Goal: Download file/media

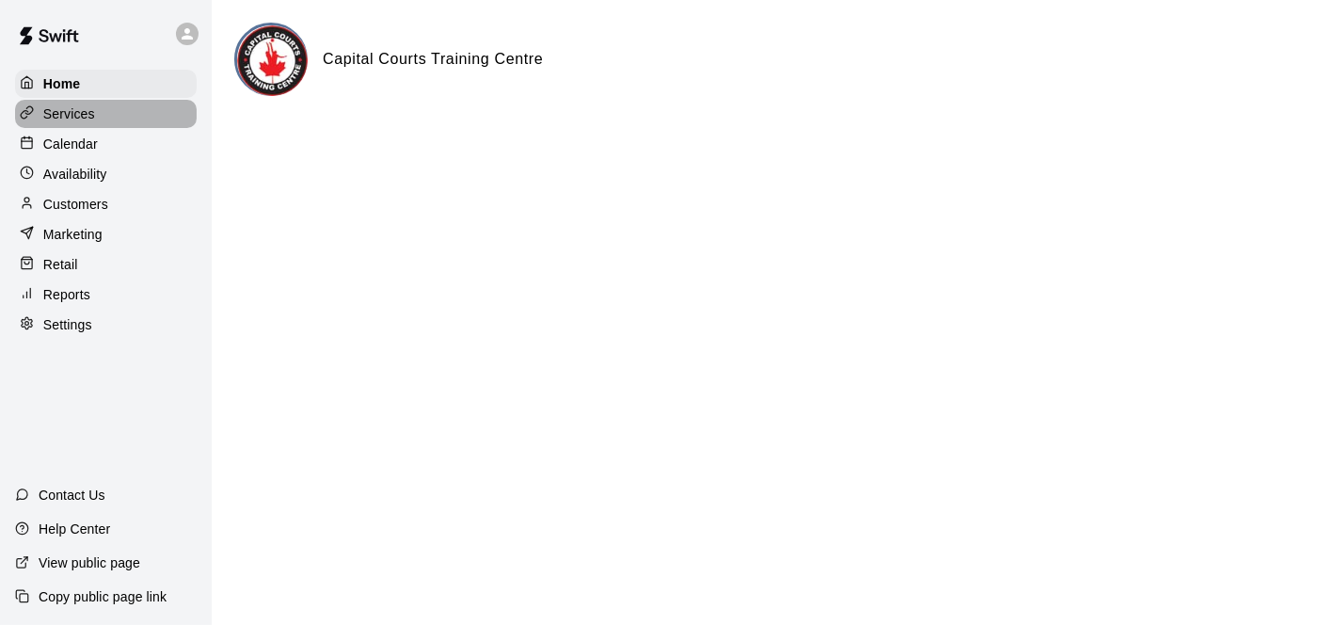
click at [77, 116] on p "Services" at bounding box center [69, 113] width 52 height 19
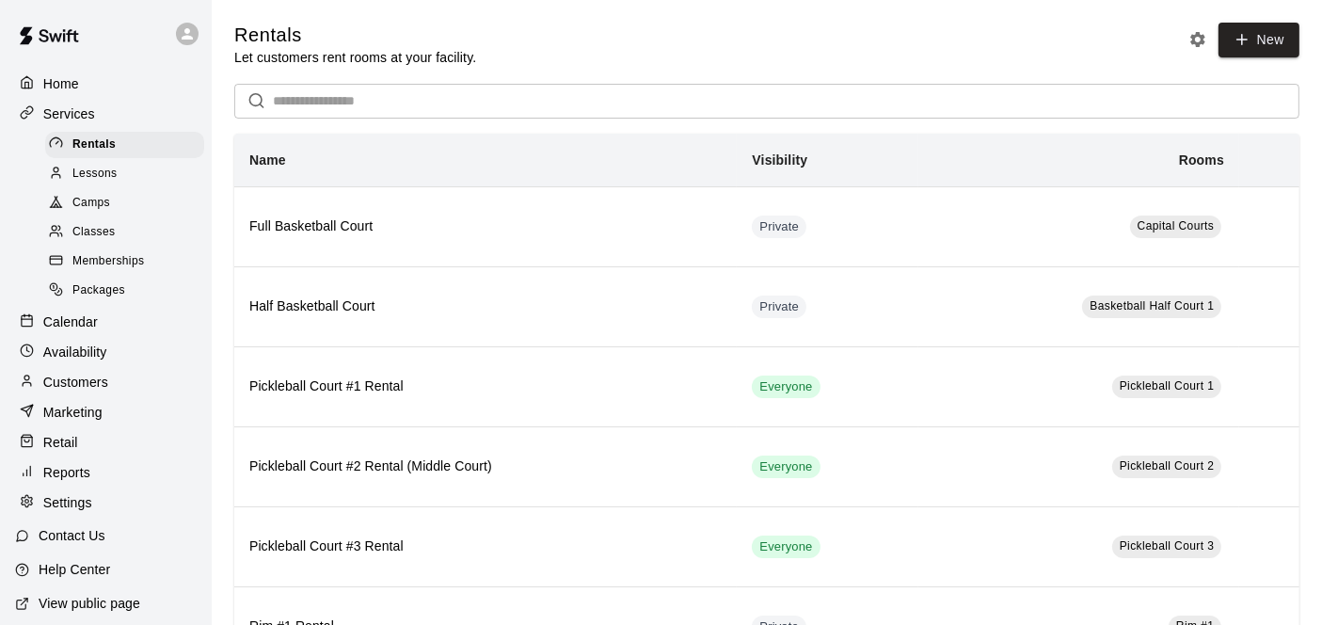
click at [106, 205] on span "Camps" at bounding box center [91, 203] width 38 height 19
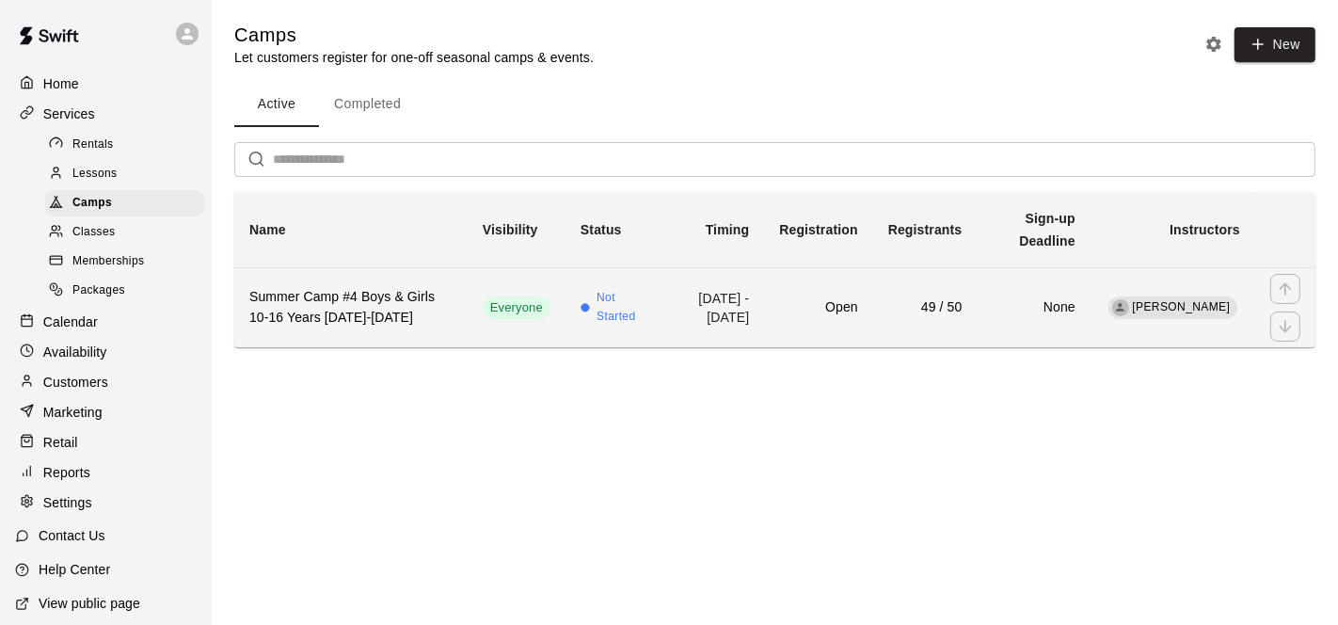
click at [403, 306] on h6 "Summer Camp #4 Boys & Girls 10-16 Years [DATE]-[DATE]" at bounding box center [350, 307] width 203 height 41
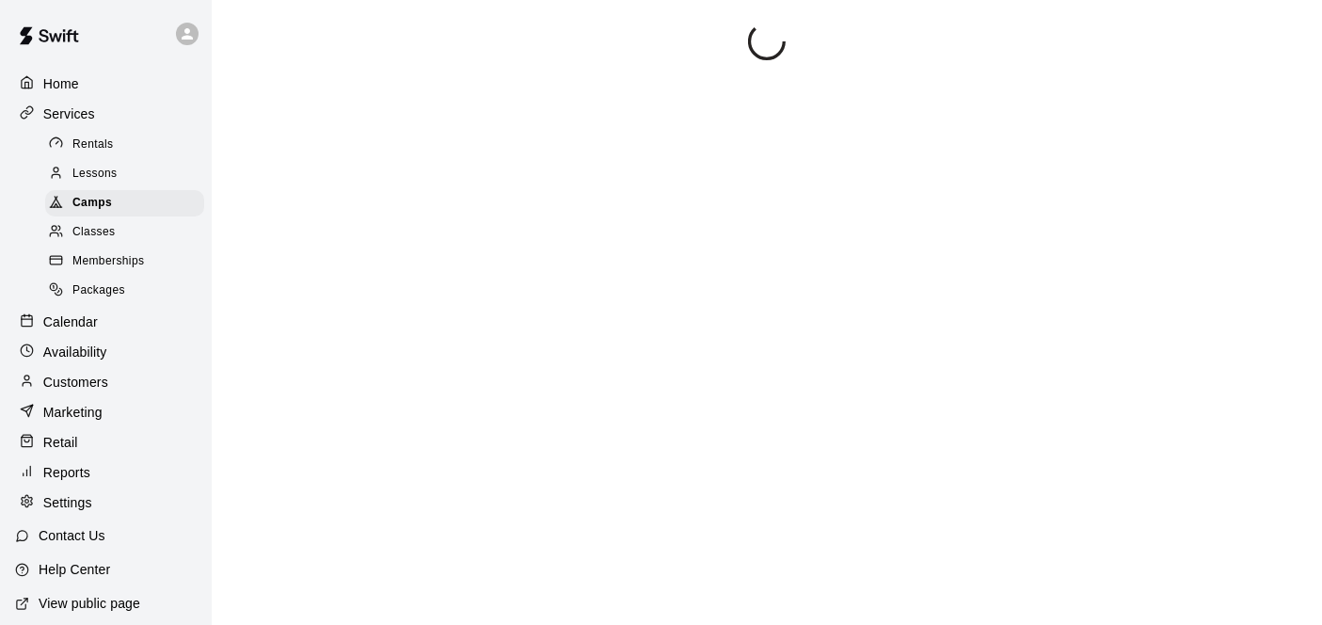
click at [403, 306] on div at bounding box center [766, 335] width 1065 height 625
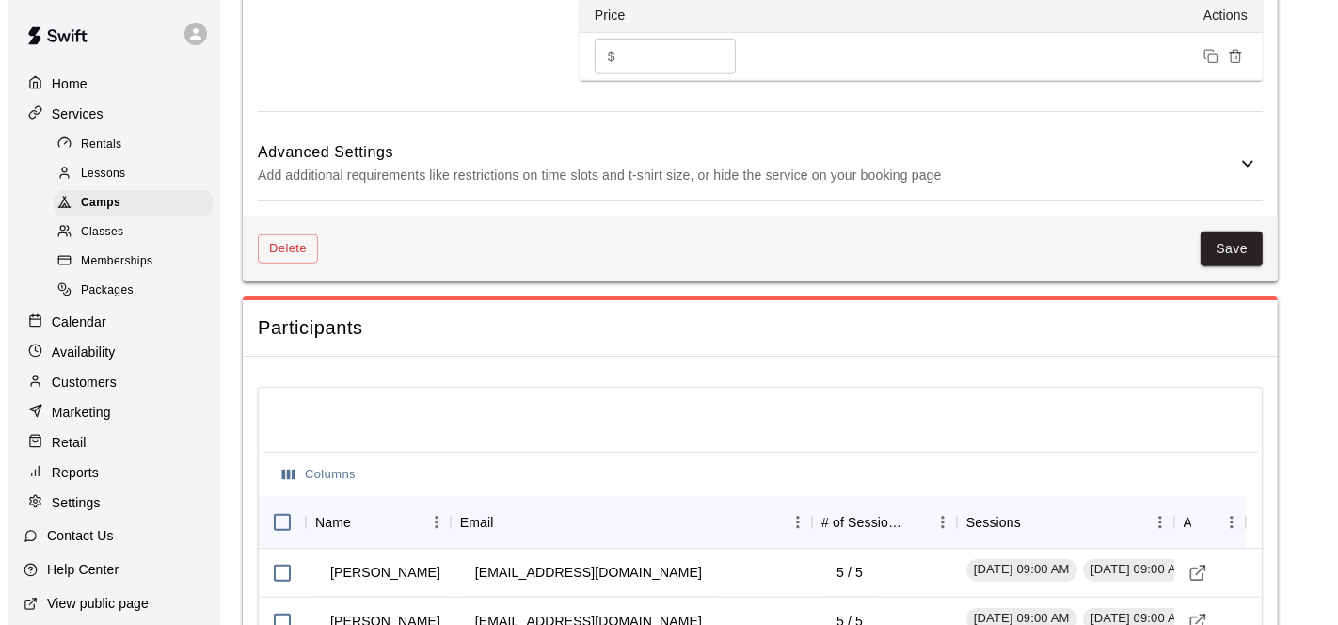
scroll to position [1776, 0]
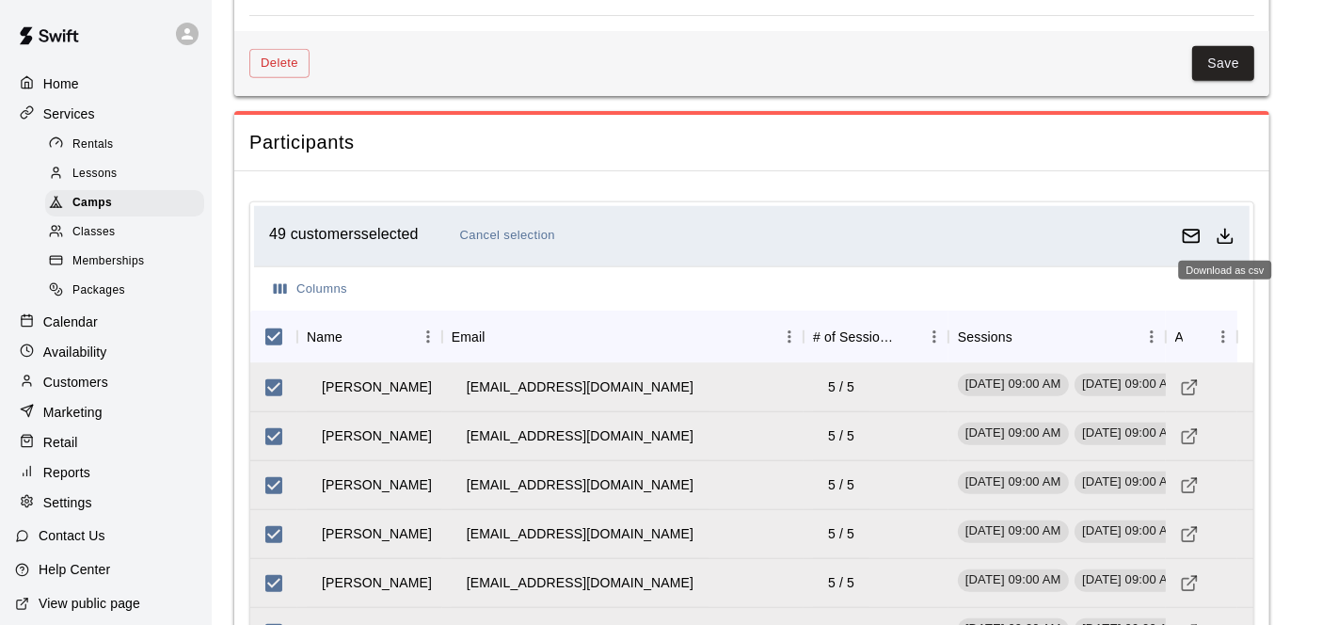
click at [1225, 231] on line "Download as csv" at bounding box center [1225, 233] width 0 height 9
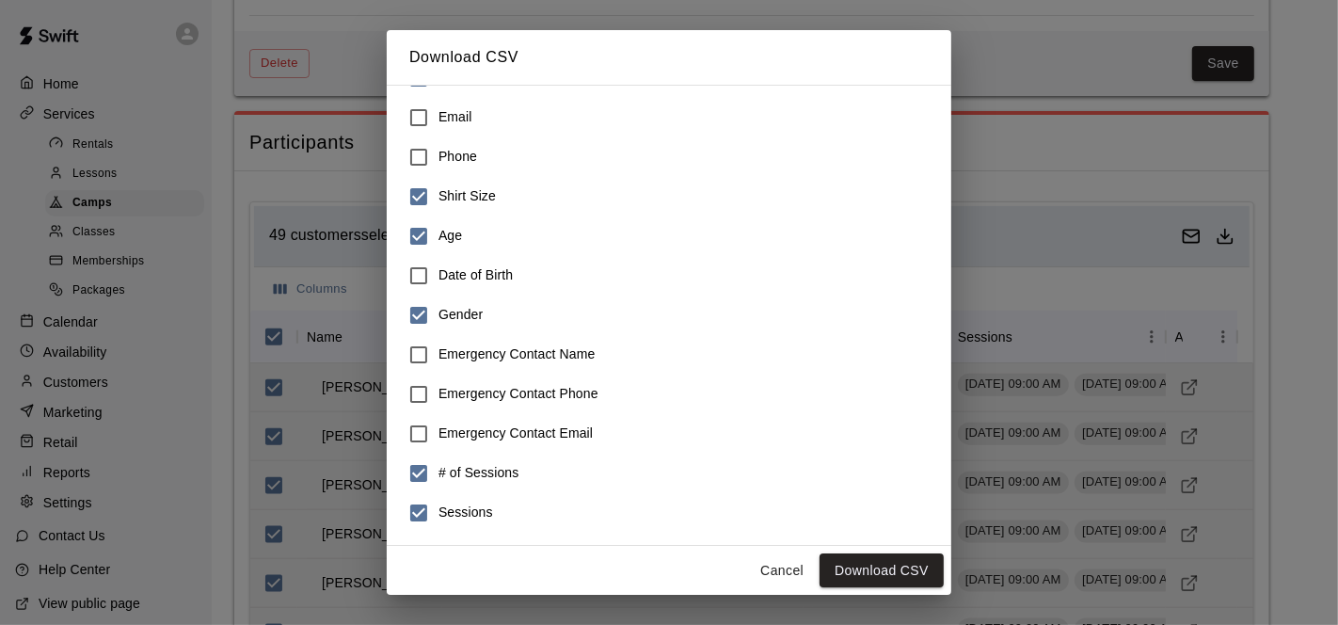
scroll to position [108, 0]
click at [873, 573] on button "Download CSV" at bounding box center [882, 570] width 124 height 35
